Goal: Task Accomplishment & Management: Complete application form

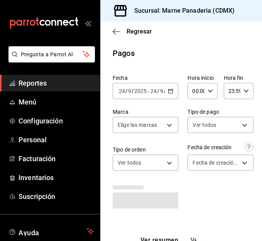
click at [36, 81] on span "Reportes" at bounding box center [56, 83] width 75 height 10
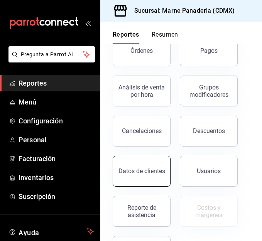
scroll to position [144, 0]
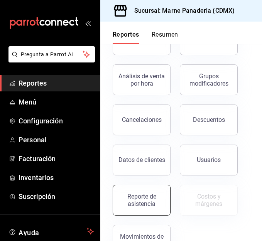
click at [139, 190] on button "Reporte de asistencia" at bounding box center [142, 200] width 58 height 31
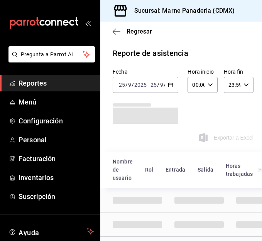
scroll to position [38, 0]
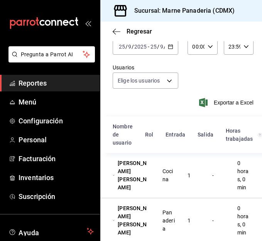
type input "85e18a7b-0278-4257-95e3-aeb97ebd11d7,1028605d-6472-4149-97e3-1734ff0648c9,37a1b…"
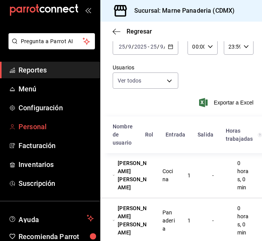
click at [35, 126] on span "Personal" at bounding box center [56, 127] width 75 height 10
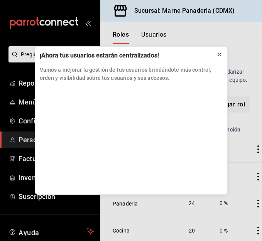
click at [219, 57] on icon at bounding box center [220, 54] width 6 height 6
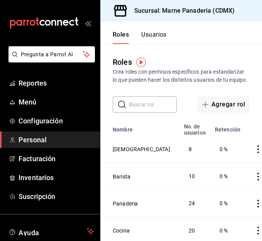
click at [150, 25] on div "Roles Usuarios" at bounding box center [133, 33] width 66 height 22
click at [152, 33] on button "Usuarios" at bounding box center [153, 37] width 25 height 13
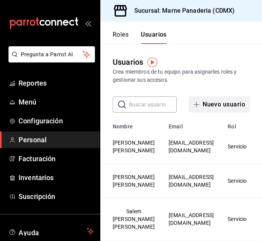
click at [217, 109] on button "Nuevo usuario" at bounding box center [219, 105] width 61 height 16
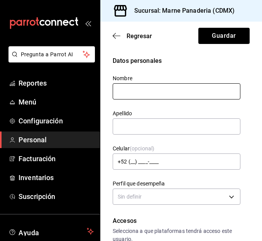
type input "a"
type input "[PERSON_NAME]"
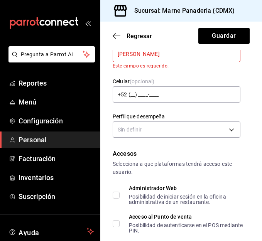
scroll to position [92, 0]
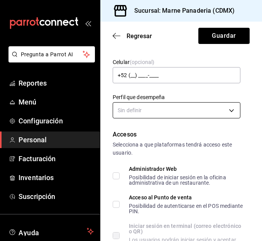
type input "[PERSON_NAME]"
click at [176, 106] on body "Pregunta a Parrot AI Reportes Menú Configuración Personal Facturación Inventari…" at bounding box center [131, 120] width 262 height 241
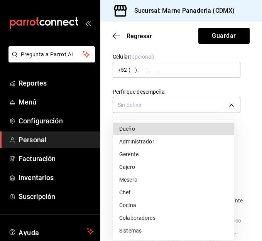
click at [141, 177] on li "Mesero" at bounding box center [173, 180] width 121 height 13
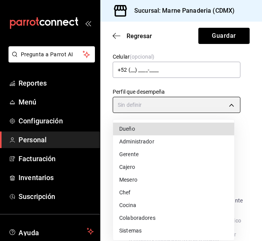
type input "WAITER"
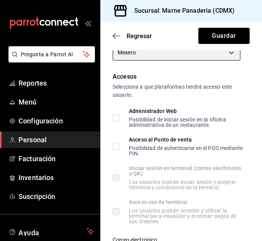
scroll to position [146, 0]
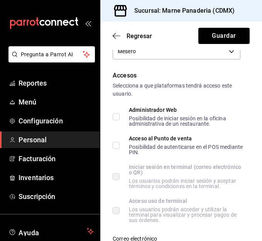
click at [114, 142] on input "Acceso al Punto de venta Posibilidad de autenticarse en el POS mediante PIN." at bounding box center [116, 145] width 7 height 7
checkbox input "true"
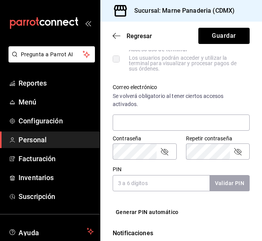
scroll to position [298, 0]
click at [140, 179] on input "PIN" at bounding box center [161, 183] width 97 height 16
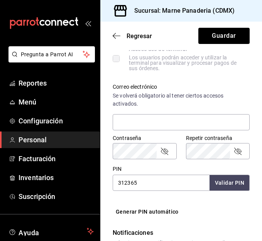
type input "312365"
click at [221, 179] on button "Validar PIN" at bounding box center [229, 183] width 41 height 17
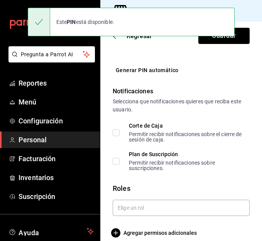
scroll to position [448, 0]
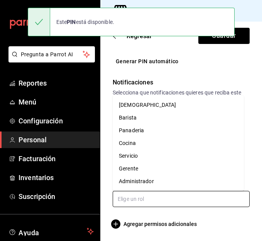
click at [137, 197] on input "text" at bounding box center [181, 199] width 137 height 16
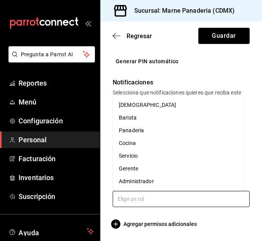
click at [138, 154] on li "Servicio" at bounding box center [178, 156] width 131 height 13
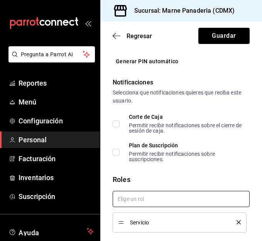
scroll to position [474, 0]
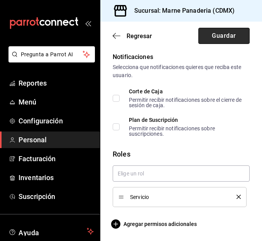
click at [207, 36] on button "Guardar" at bounding box center [224, 36] width 51 height 16
